Goal: Task Accomplishment & Management: Use online tool/utility

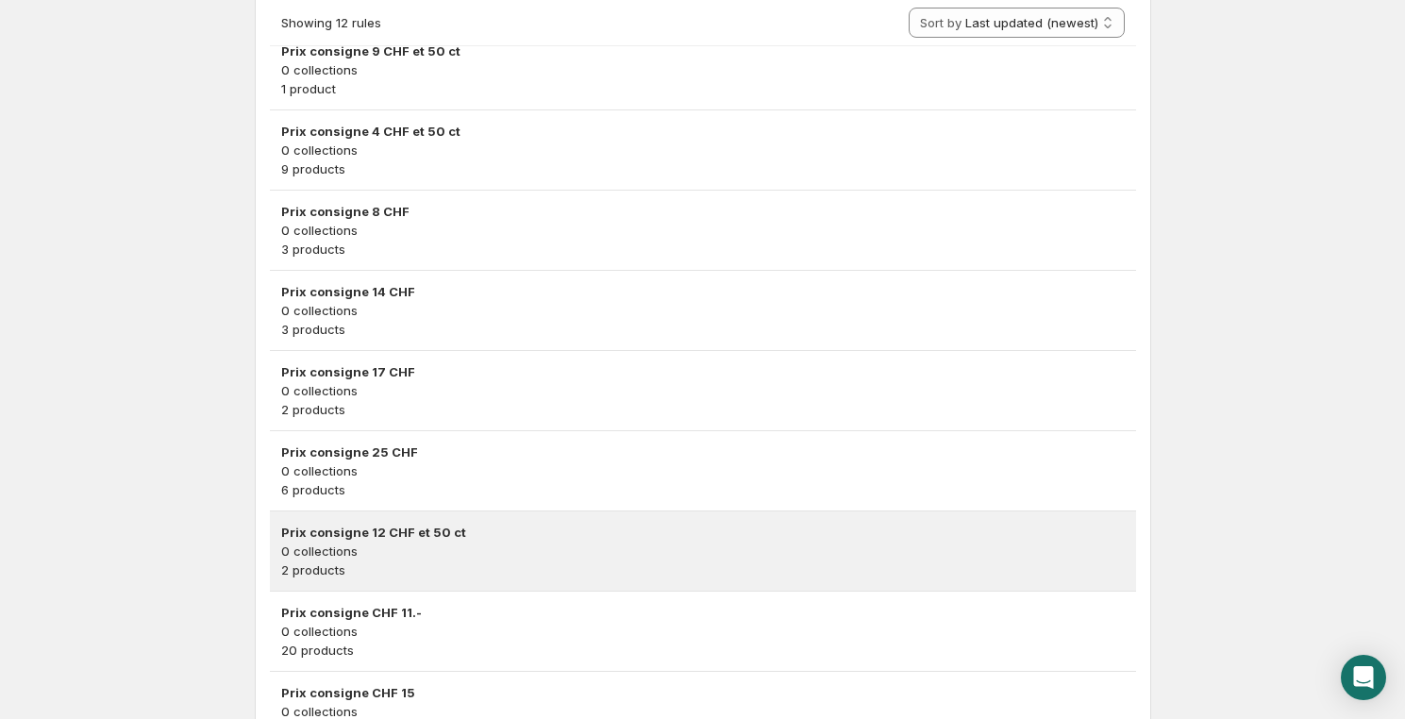
scroll to position [758, 0]
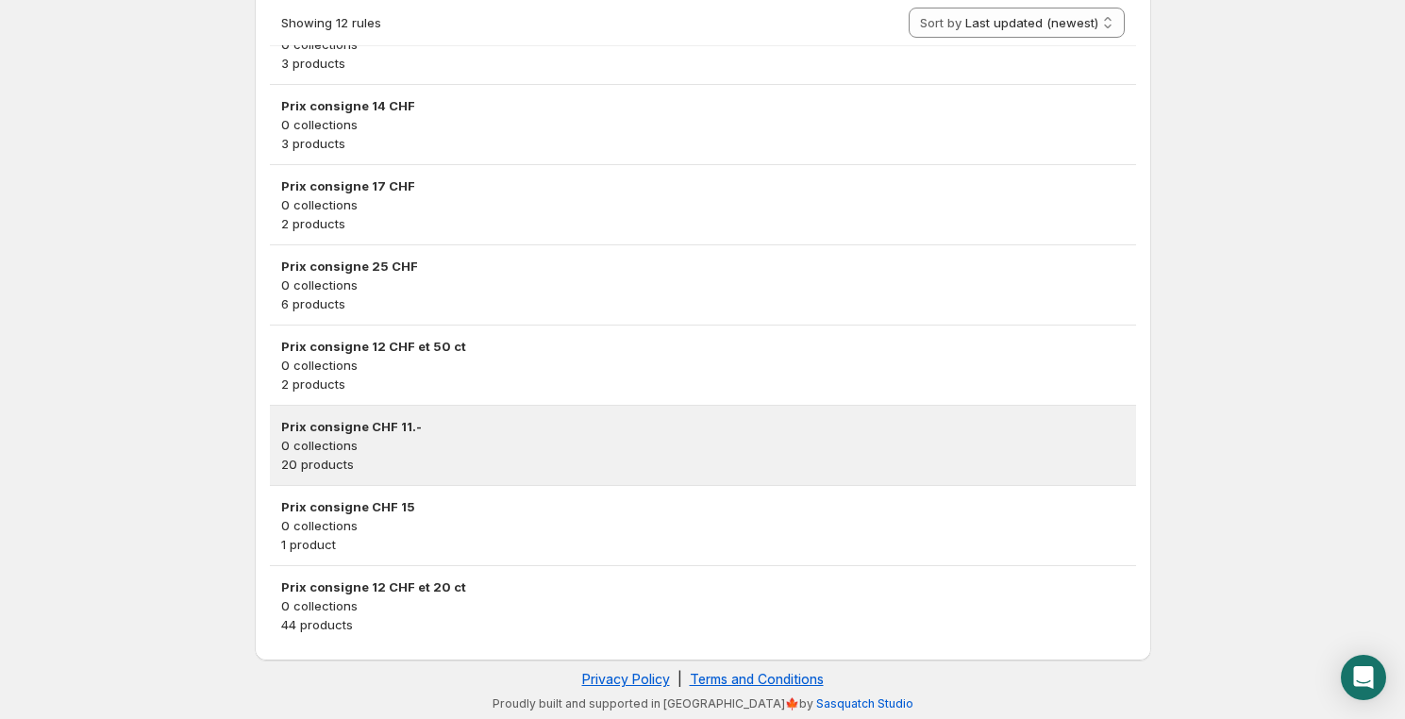
click at [448, 432] on h3 "Prix consigne CHF 11.-" at bounding box center [703, 426] width 844 height 19
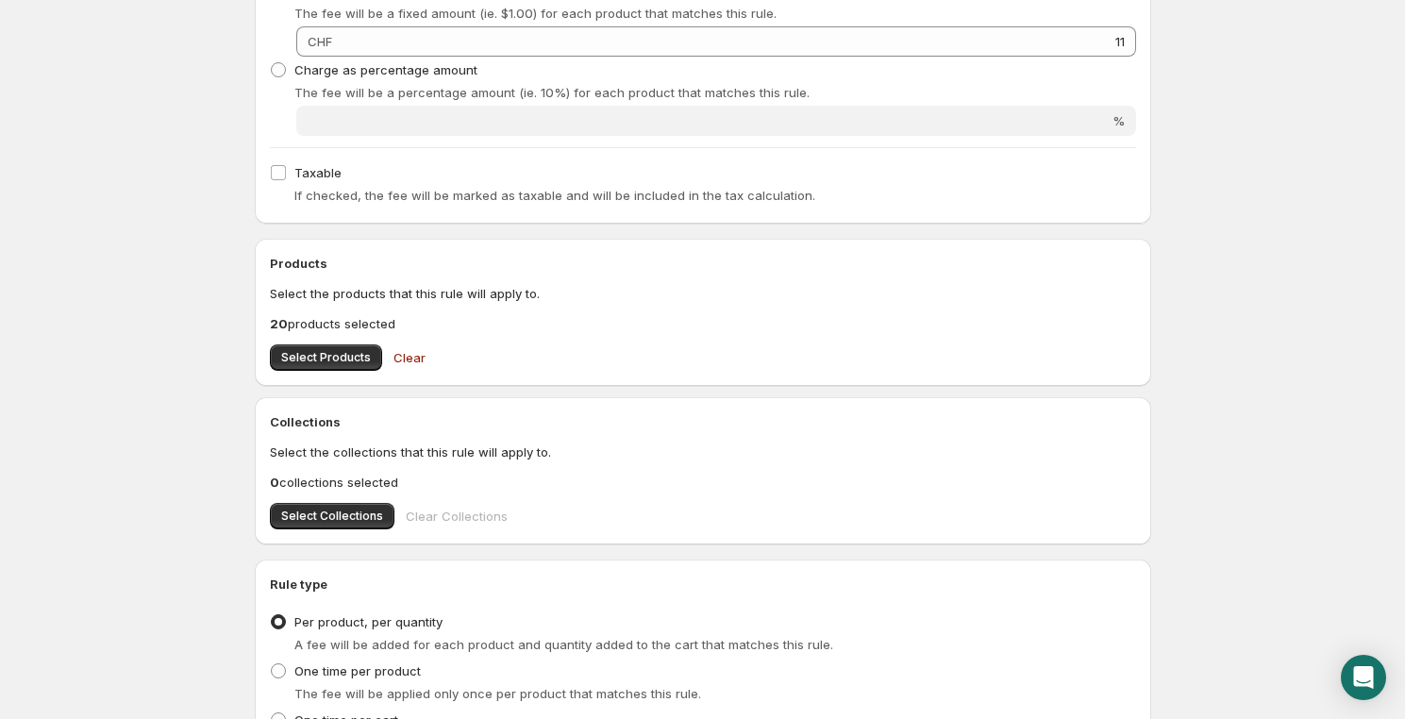
scroll to position [572, 0]
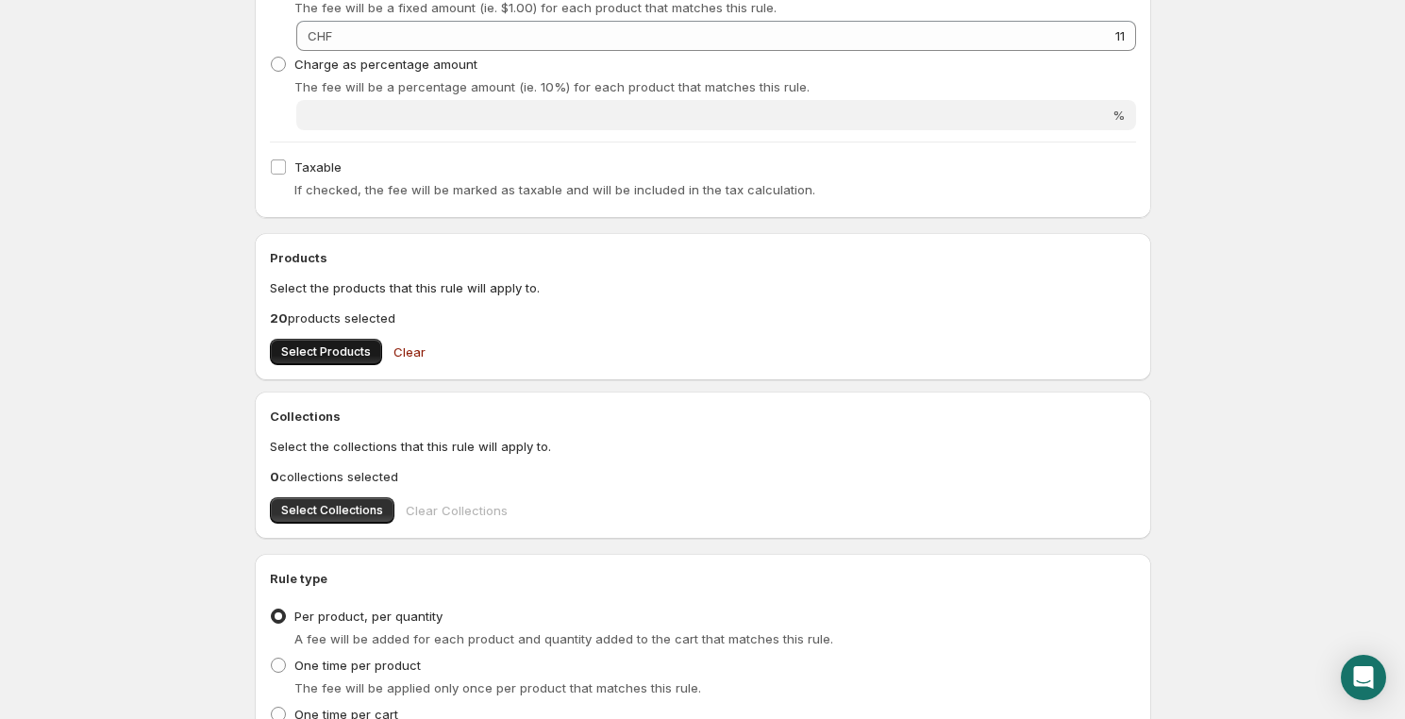
click at [317, 353] on span "Select Products" at bounding box center [326, 351] width 90 height 15
click at [330, 341] on button "Select Products" at bounding box center [326, 352] width 112 height 26
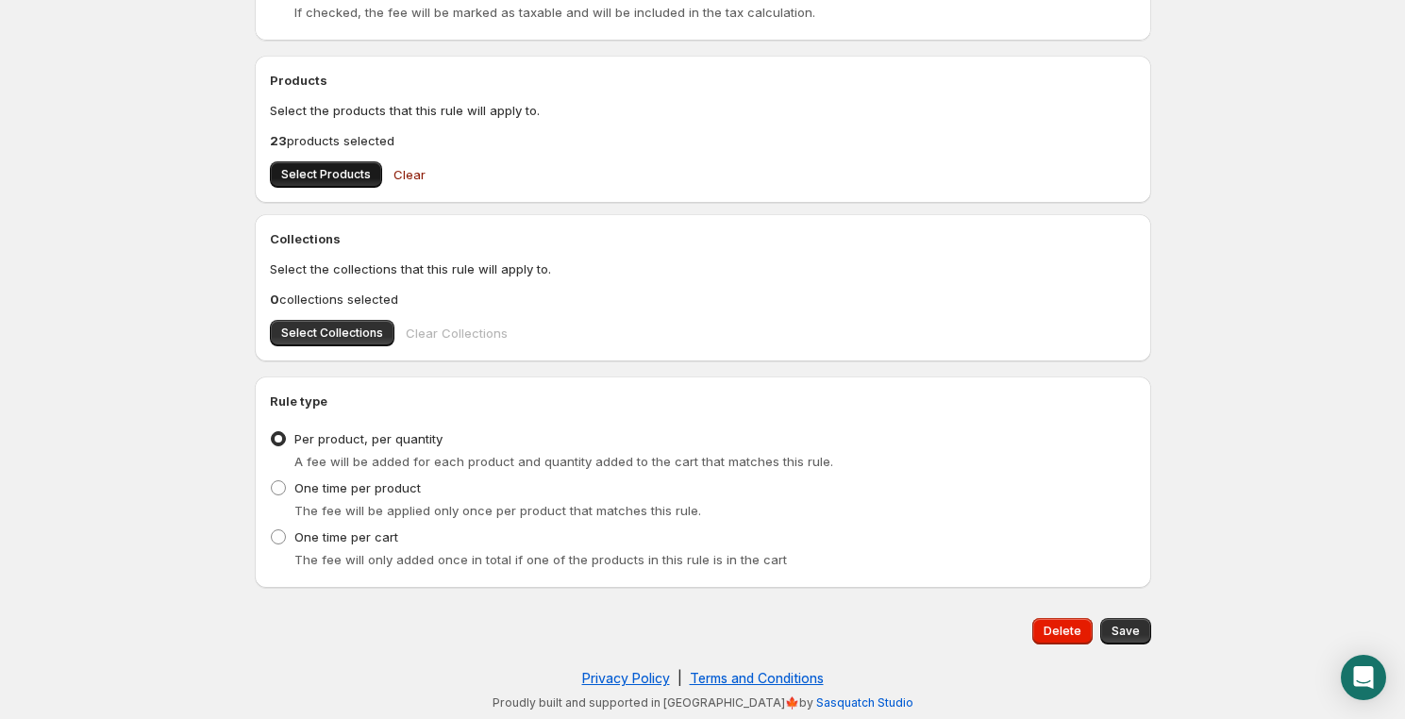
click at [330, 176] on span "Select Products" at bounding box center [326, 174] width 90 height 15
click at [300, 156] on div "Products Select the products that this rule will apply to. 25 products selected…" at bounding box center [703, 129] width 866 height 117
click at [314, 177] on span "Select Products" at bounding box center [326, 174] width 90 height 15
click at [302, 170] on span "Select Products" at bounding box center [326, 174] width 90 height 15
click at [477, 637] on div "Delete Save" at bounding box center [699, 628] width 904 height 34
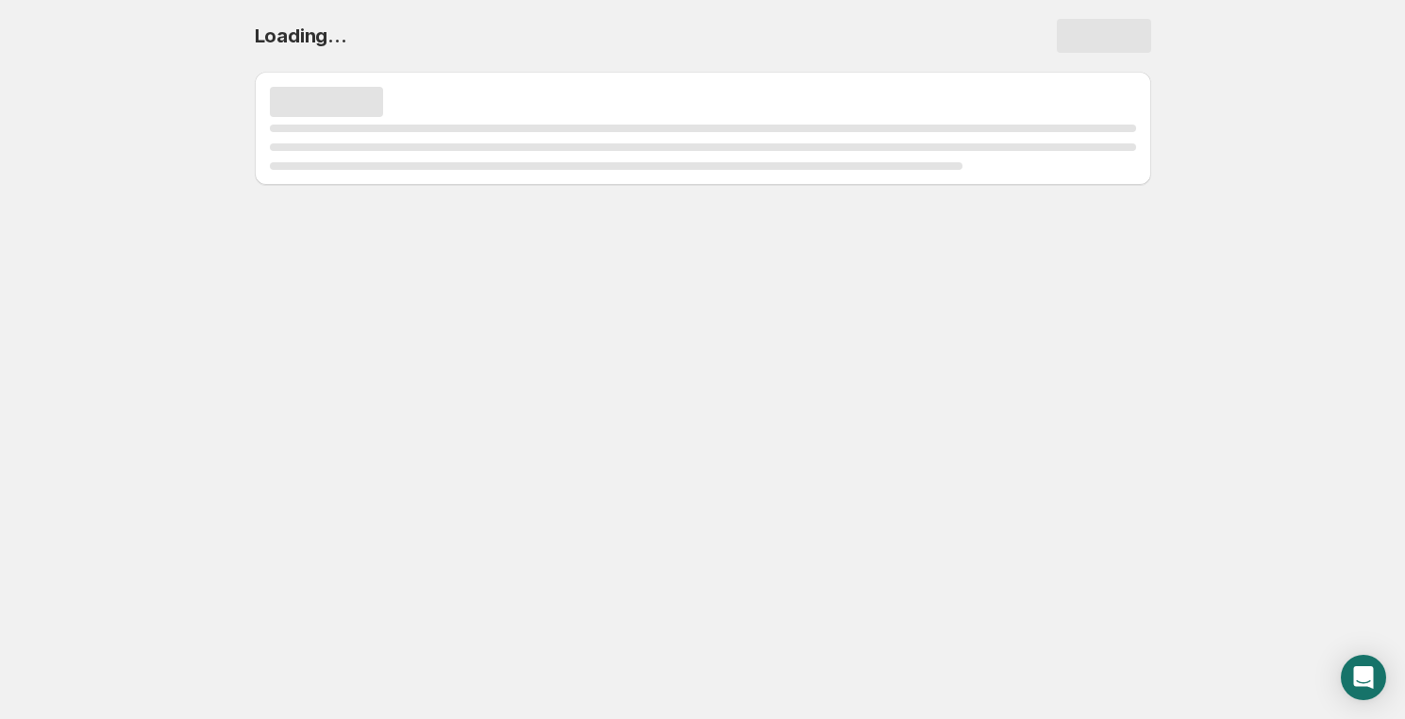
scroll to position [0, 0]
